Goal: Task Accomplishment & Management: Use online tool/utility

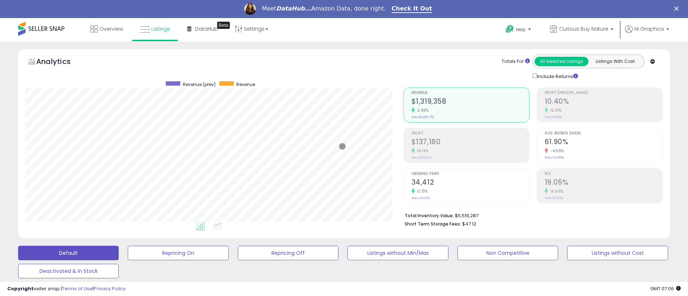
scroll to position [148, 378]
click at [585, 29] on span "Curious Buy Nature" at bounding box center [583, 28] width 49 height 7
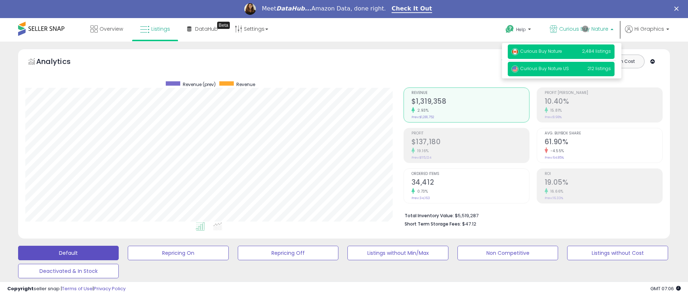
click at [562, 70] on span "Curious Buy Nature US" at bounding box center [540, 68] width 58 height 6
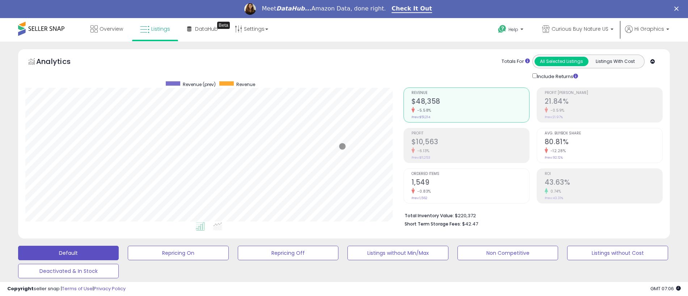
scroll to position [198, 0]
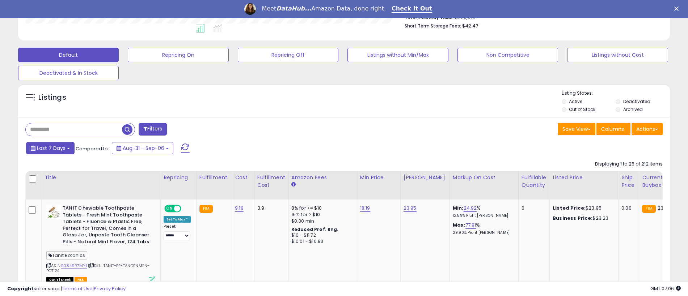
click at [50, 148] on span "Last 7 Days" at bounding box center [51, 148] width 29 height 7
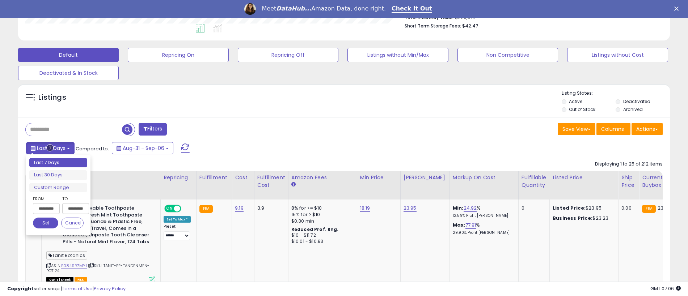
type input "**********"
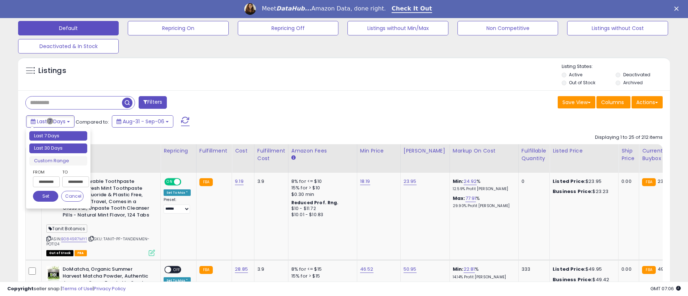
click at [58, 148] on li "Last 30 Days" at bounding box center [58, 149] width 58 height 10
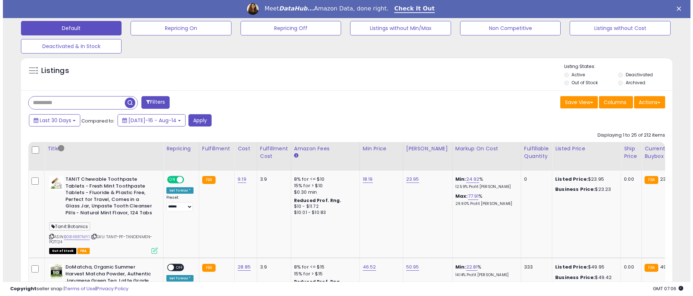
scroll to position [179, 0]
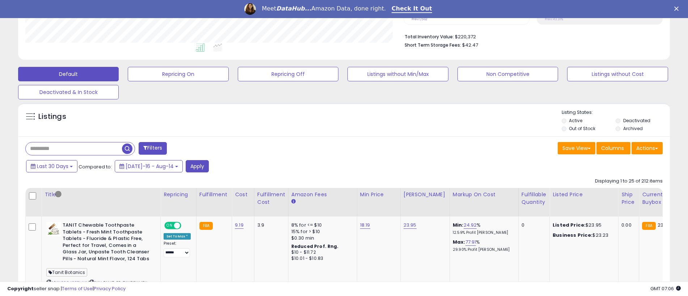
click at [153, 148] on button "Filters" at bounding box center [153, 148] width 28 height 13
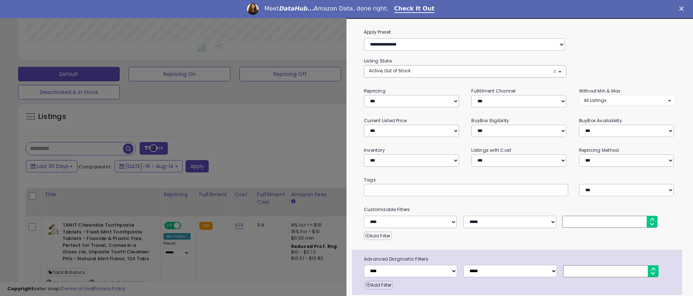
scroll to position [29, 0]
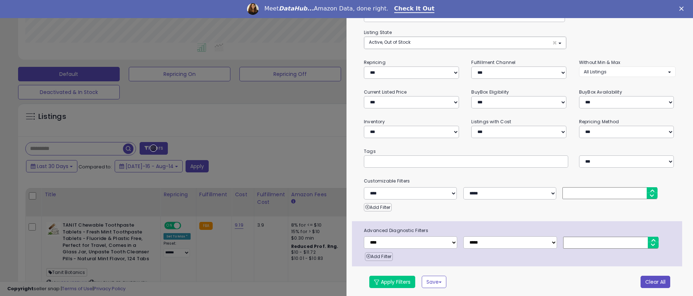
click at [650, 281] on button "Clear All" at bounding box center [656, 282] width 30 height 12
select select "*"
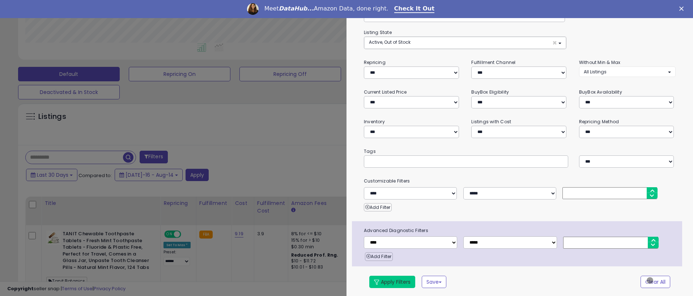
click at [392, 281] on button "Apply Filters" at bounding box center [392, 282] width 46 height 12
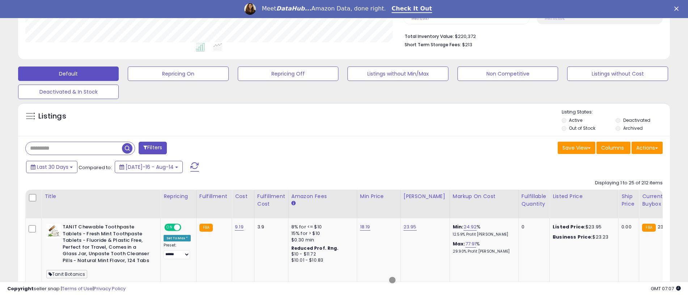
scroll to position [179, 0]
click at [647, 148] on button "Actions" at bounding box center [646, 148] width 31 height 12
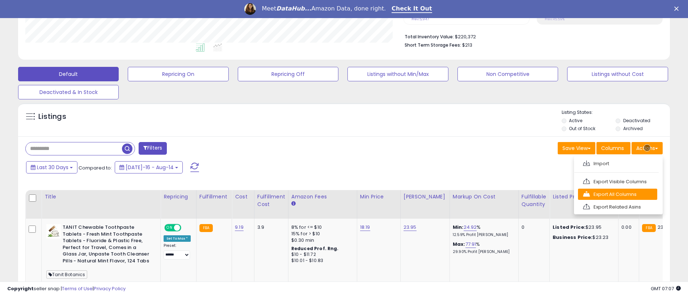
click at [617, 194] on link "Export All Columns" at bounding box center [617, 194] width 79 height 11
